Goal: Check status: Check status

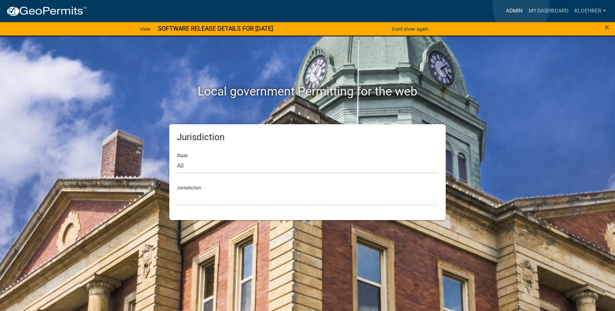
click at [521, 8] on link "Admin" at bounding box center [514, 11] width 23 height 14
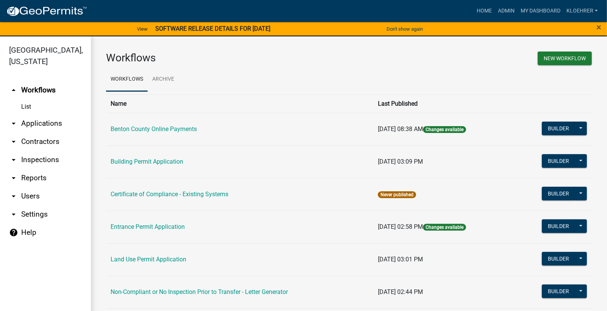
click at [36, 123] on link "arrow_drop_down Applications" at bounding box center [45, 123] width 91 height 18
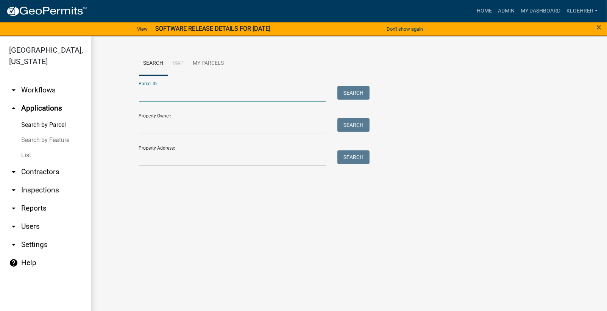
click at [185, 99] on input "Parcel ID:" at bounding box center [233, 94] width 188 height 16
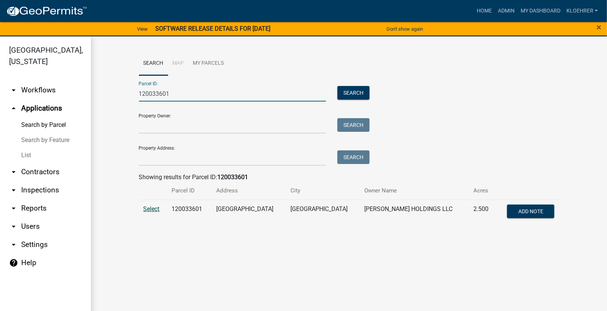
type input "120033601"
click at [156, 211] on span "Select" at bounding box center [152, 208] width 16 height 7
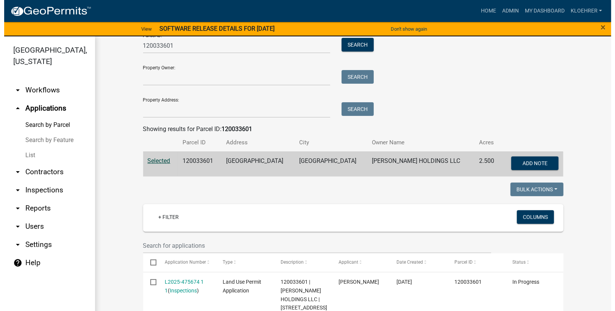
scroll to position [91, 0]
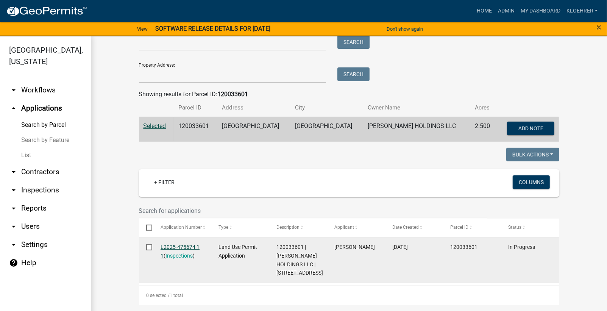
click at [162, 244] on link "L2025-475674 1 1" at bounding box center [180, 251] width 39 height 15
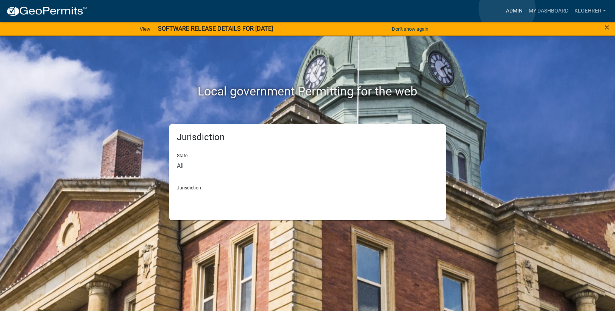
click at [507, 9] on link "Admin" at bounding box center [514, 11] width 23 height 14
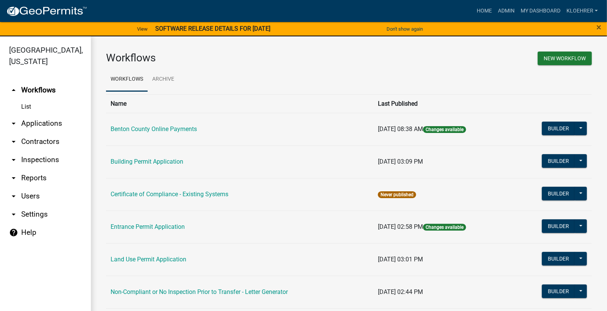
click at [45, 122] on link "arrow_drop_down Applications" at bounding box center [45, 123] width 91 height 18
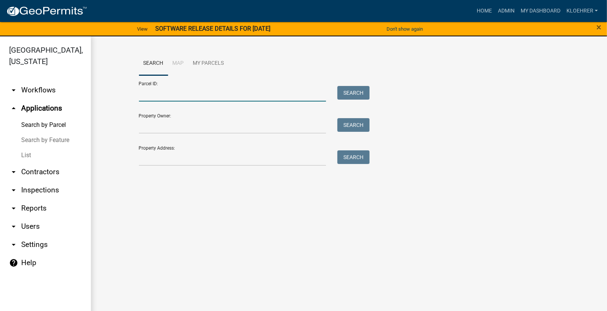
click at [191, 93] on input "Parcel ID:" at bounding box center [233, 94] width 188 height 16
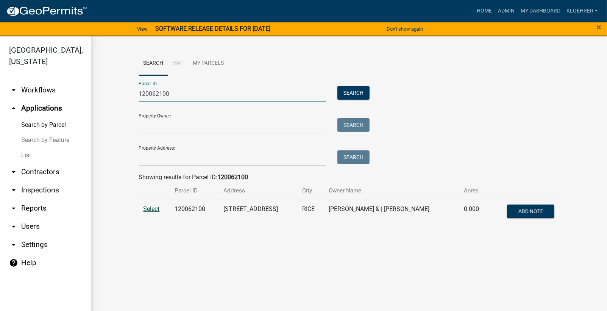
type input "120062100"
click at [154, 208] on span "Select" at bounding box center [152, 208] width 16 height 7
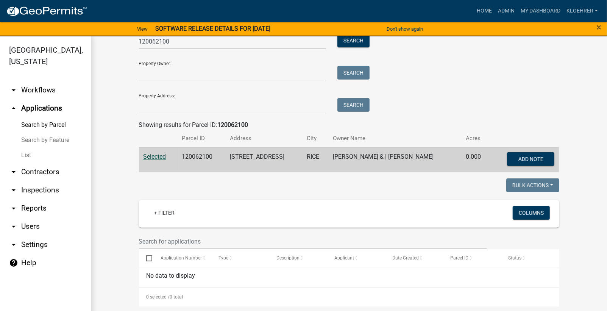
scroll to position [53, 0]
